Goal: Information Seeking & Learning: Understand process/instructions

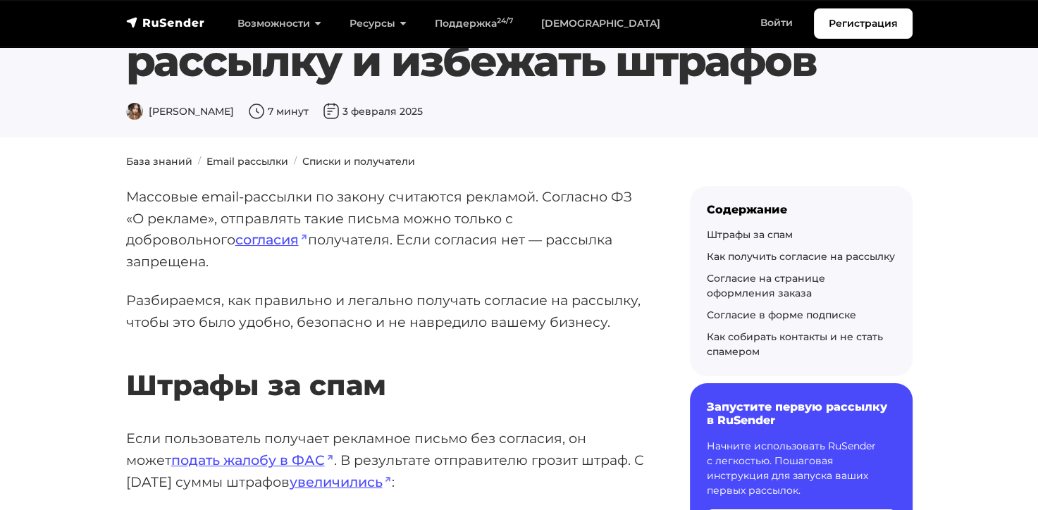
scroll to position [94, 0]
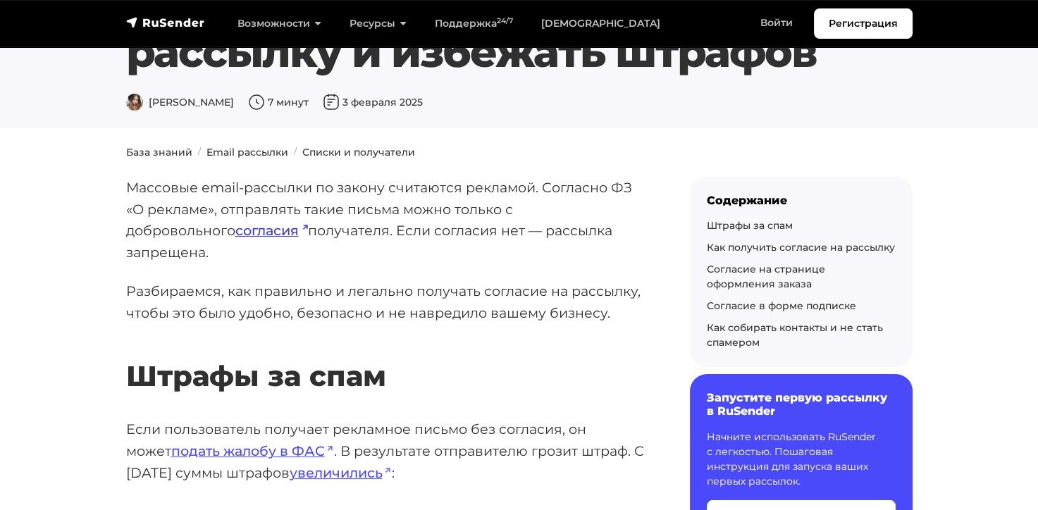
click at [235, 230] on link "согласия" at bounding box center [271, 230] width 73 height 17
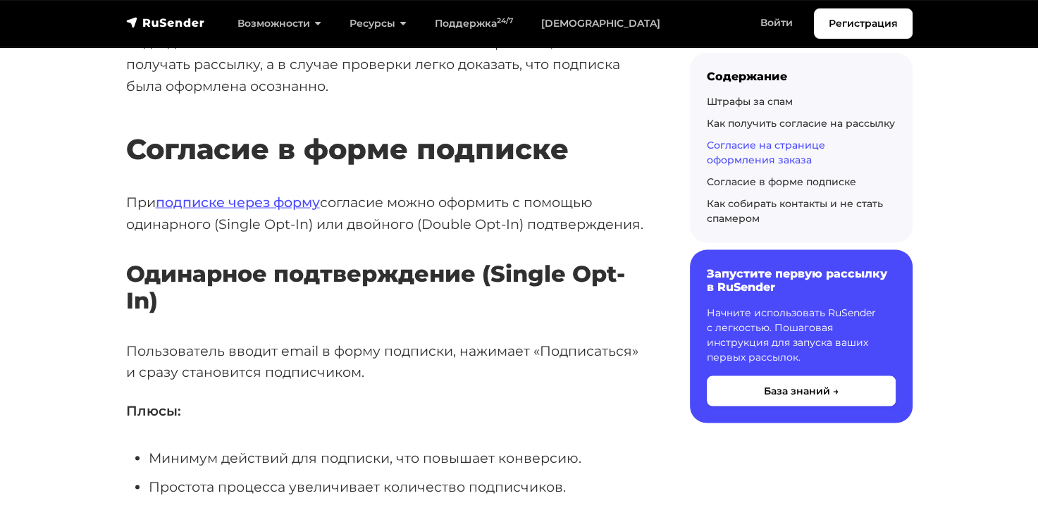
scroll to position [2678, 0]
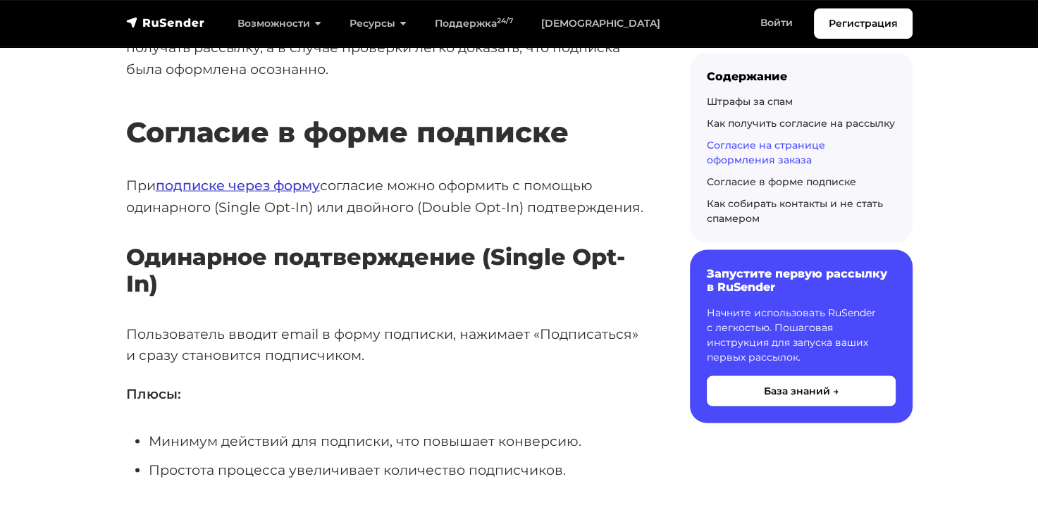
click at [292, 177] on link "подписке через форму" at bounding box center [238, 185] width 164 height 17
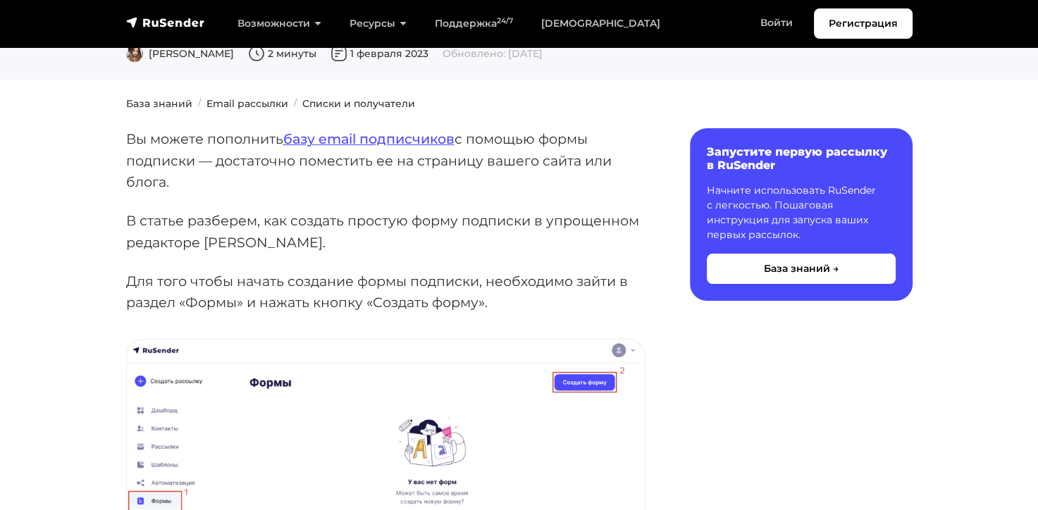
scroll to position [141, 0]
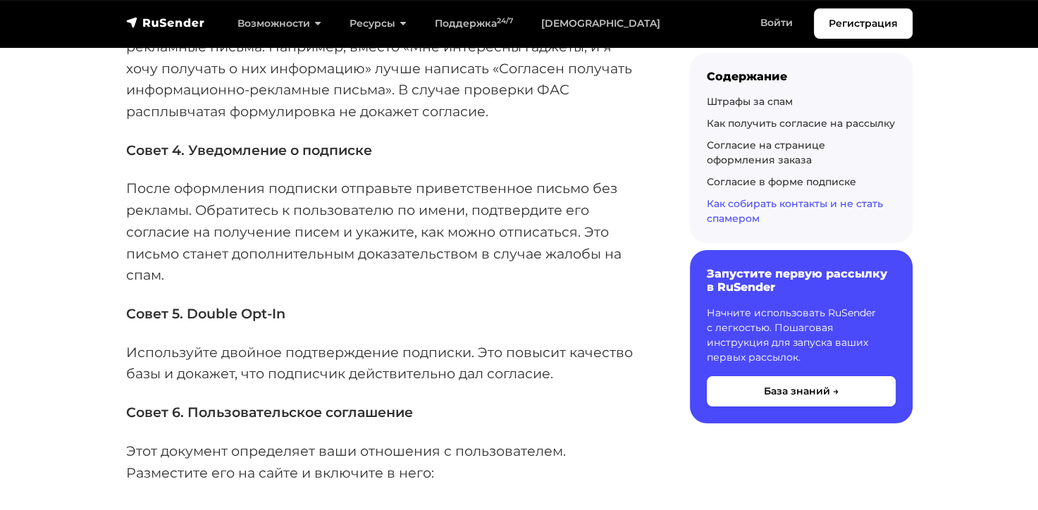
scroll to position [4792, 0]
